Goal: Transaction & Acquisition: Purchase product/service

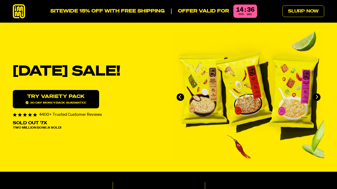
click at [87, 98] on link "Try variety Pack 30 day money-back guarantee" at bounding box center [56, 99] width 86 height 18
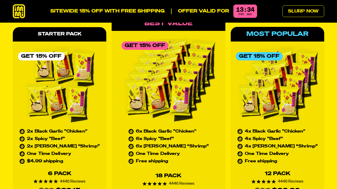
scroll to position [2362, 0]
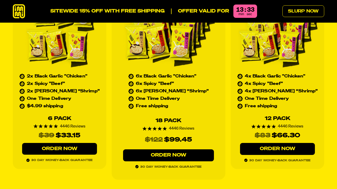
click at [79, 143] on link "Order Now" at bounding box center [59, 149] width 75 height 12
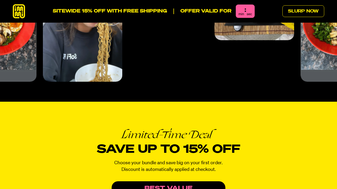
scroll to position [2362, 0]
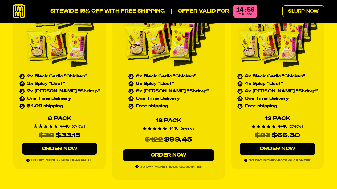
click at [52, 143] on link "Order Now" at bounding box center [59, 149] width 75 height 12
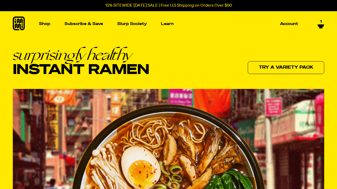
click at [321, 22] on icon at bounding box center [321, 24] width 7 height 4
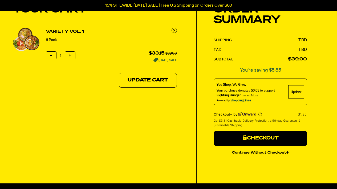
scroll to position [43, 0]
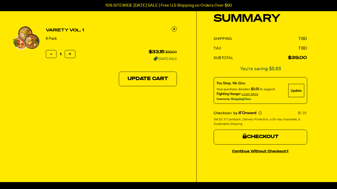
click at [235, 134] on button "Checkout" at bounding box center [261, 137] width 94 height 15
